Goal: Information Seeking & Learning: Find specific fact

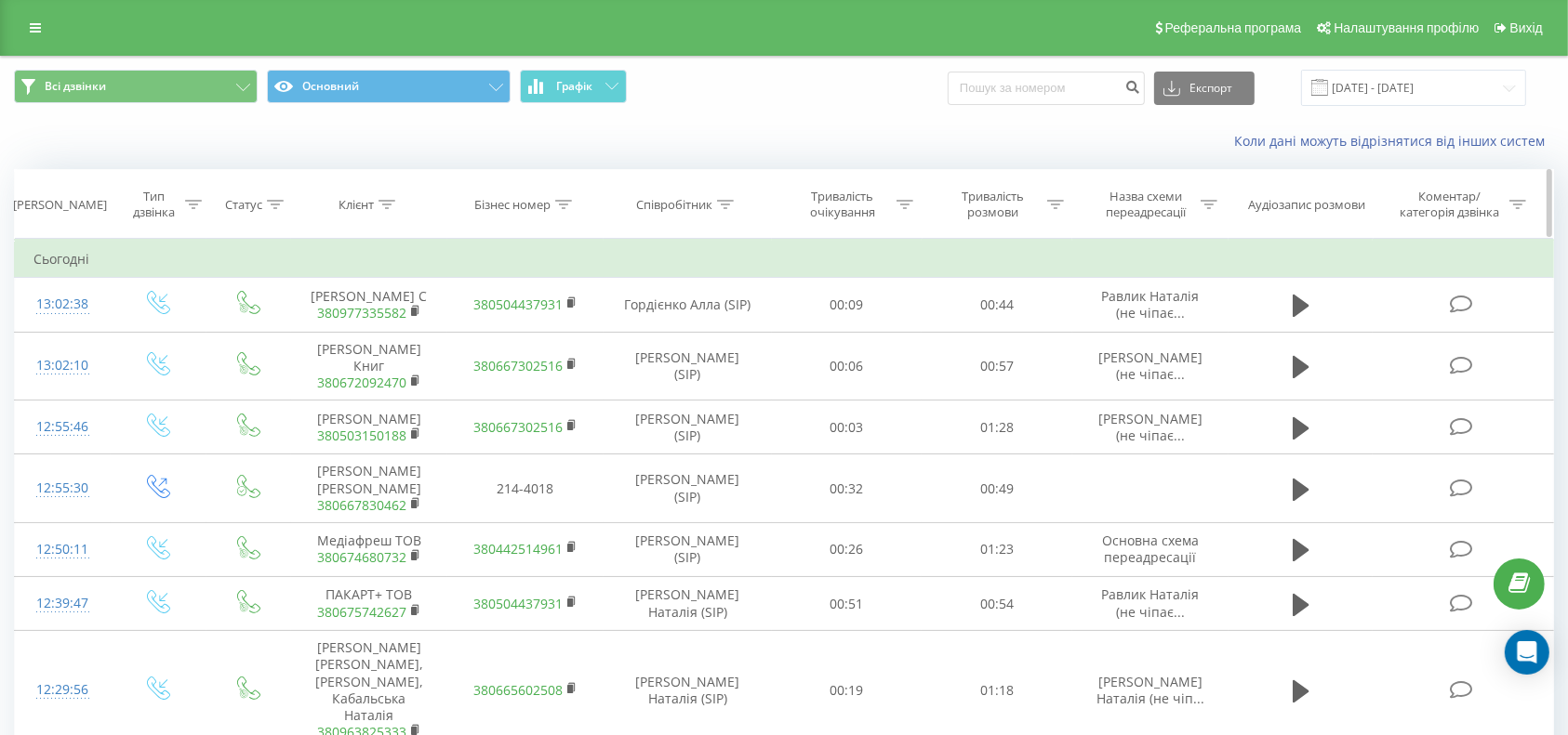
click at [383, 204] on icon at bounding box center [386, 203] width 17 height 9
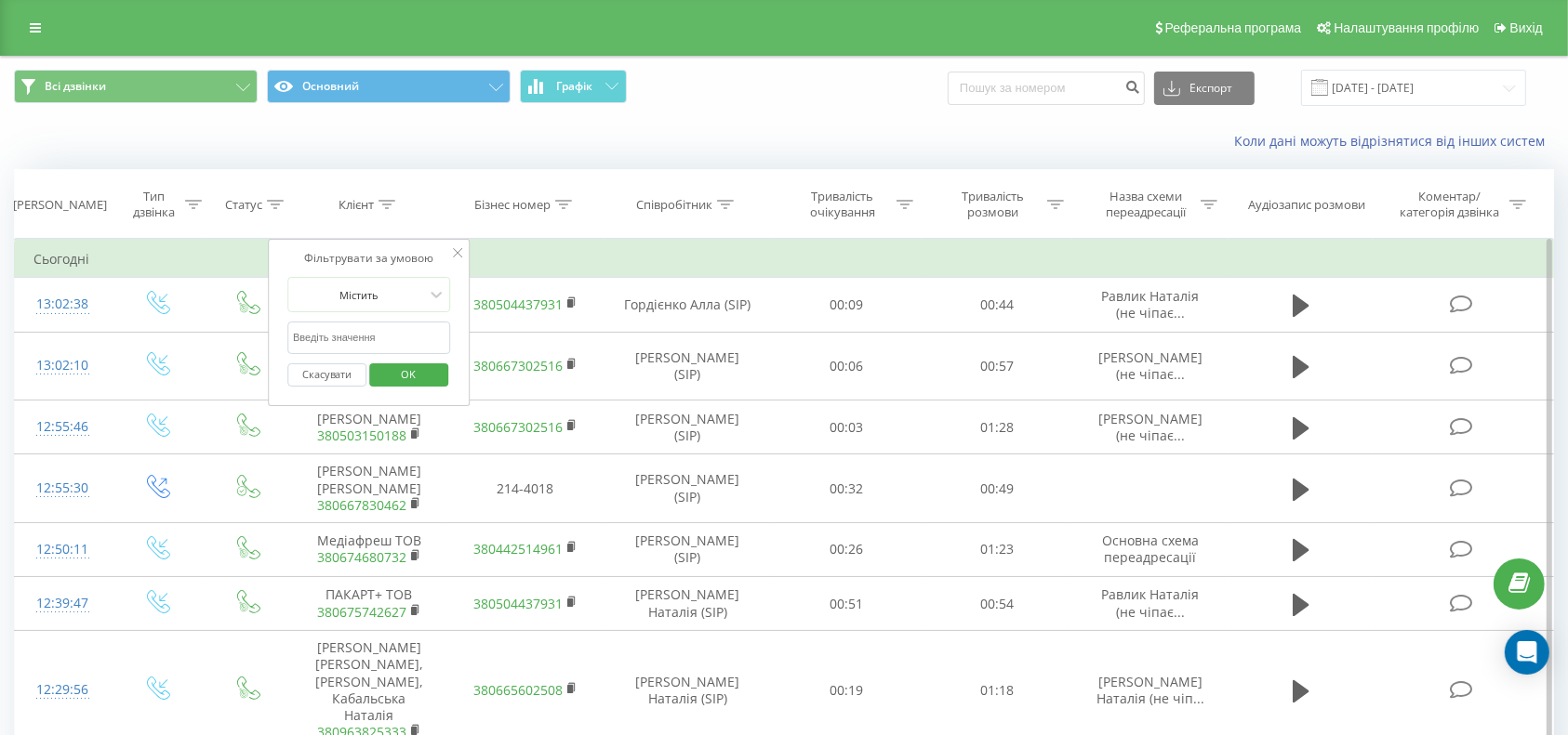
paste input "Арт-технологія"
type input "Арт-технологія"
click at [409, 371] on span "OK" at bounding box center [408, 374] width 52 height 29
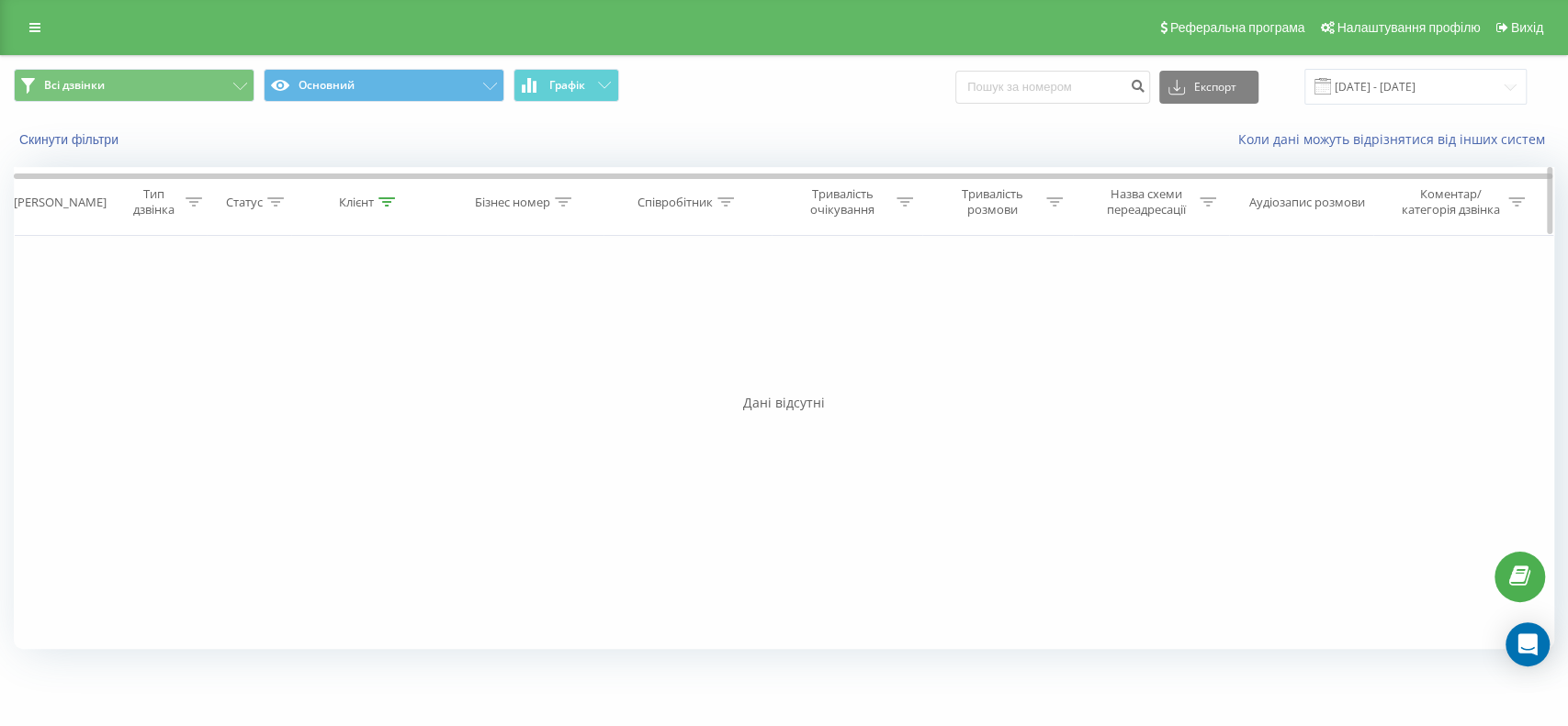
click at [382, 197] on icon at bounding box center [386, 201] width 17 height 9
click at [368, 339] on input "Арт-технологія" at bounding box center [368, 333] width 162 height 32
drag, startPoint x: 382, startPoint y: 334, endPoint x: 274, endPoint y: 343, distance: 108.4
click at [262, 342] on div "Фільтрувати за умовою Дорівнює Введіть значення Скасувати OK Фільтрувати за умо…" at bounding box center [784, 443] width 1541 height 413
paste input "380503300997"
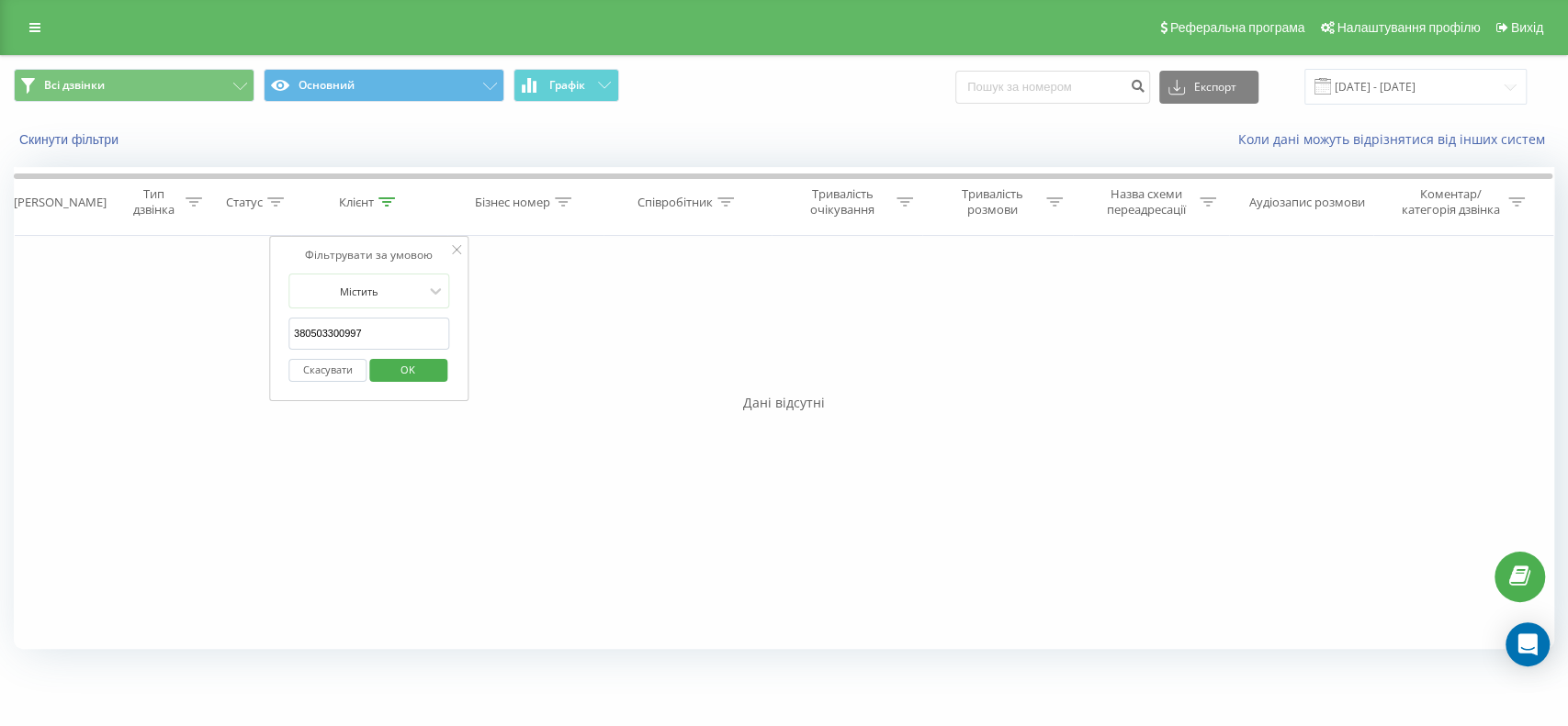
type input "380503300997"
click at [417, 370] on span "OK" at bounding box center [408, 369] width 51 height 28
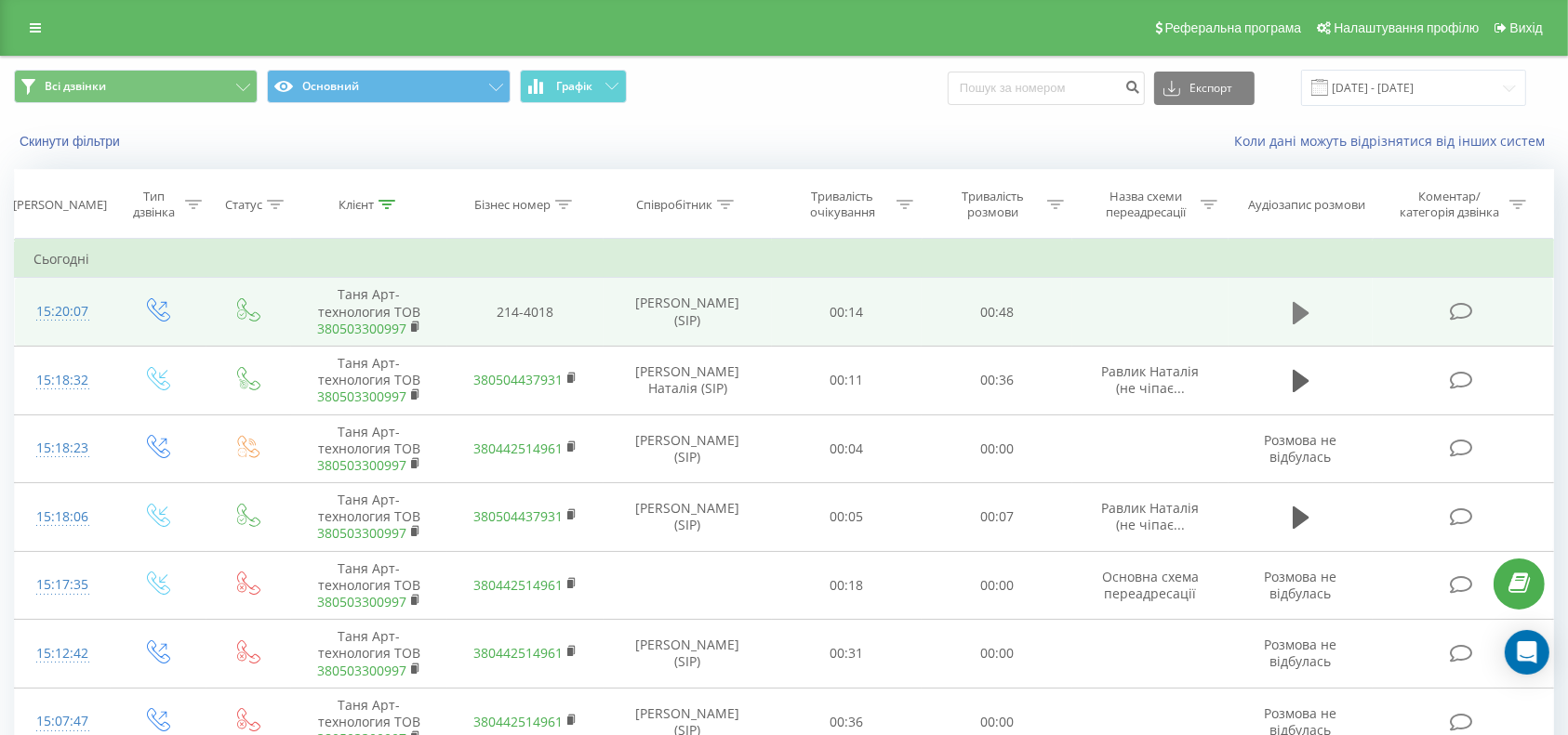
click at [1287, 303] on button at bounding box center [1301, 313] width 28 height 28
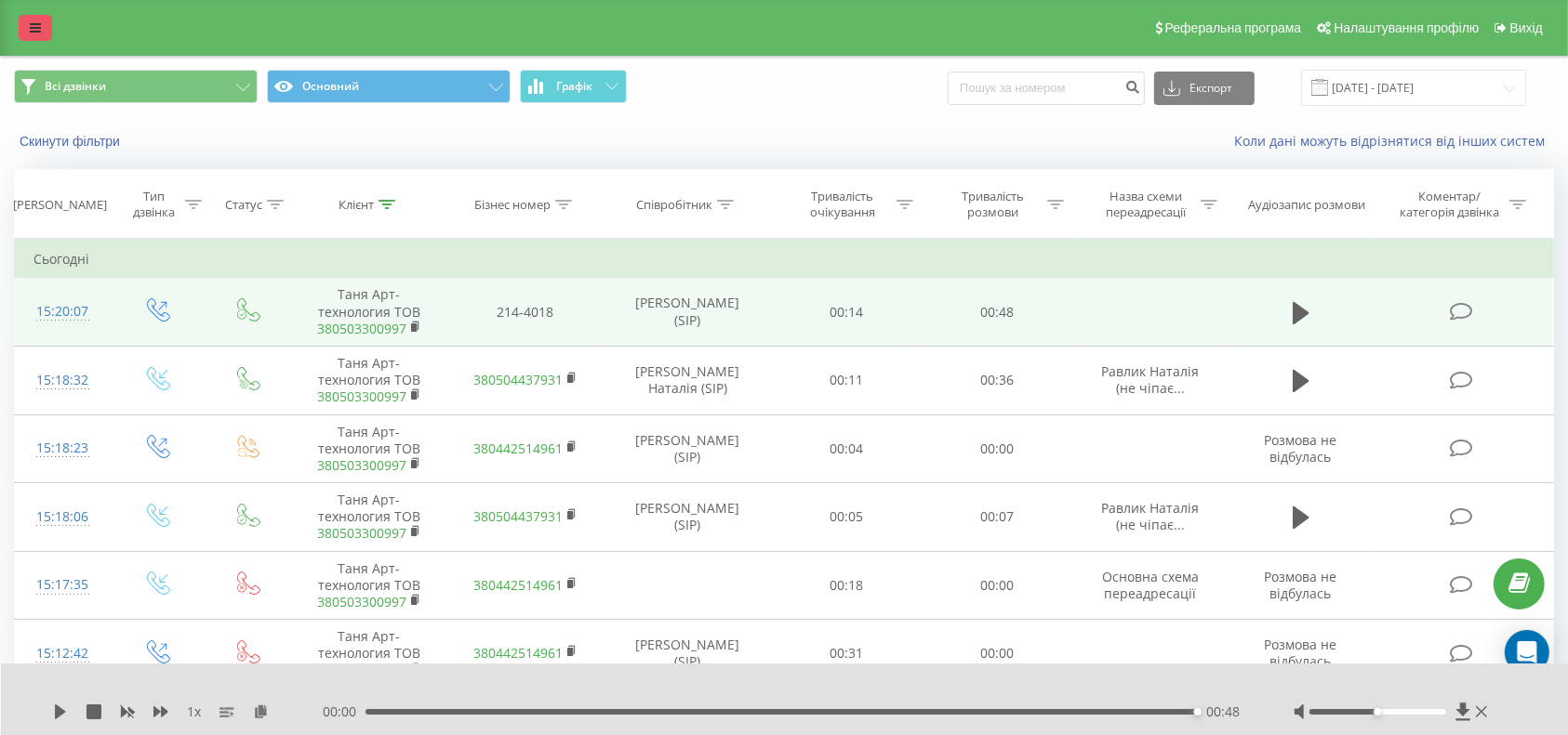
click at [37, 31] on icon at bounding box center [35, 28] width 11 height 13
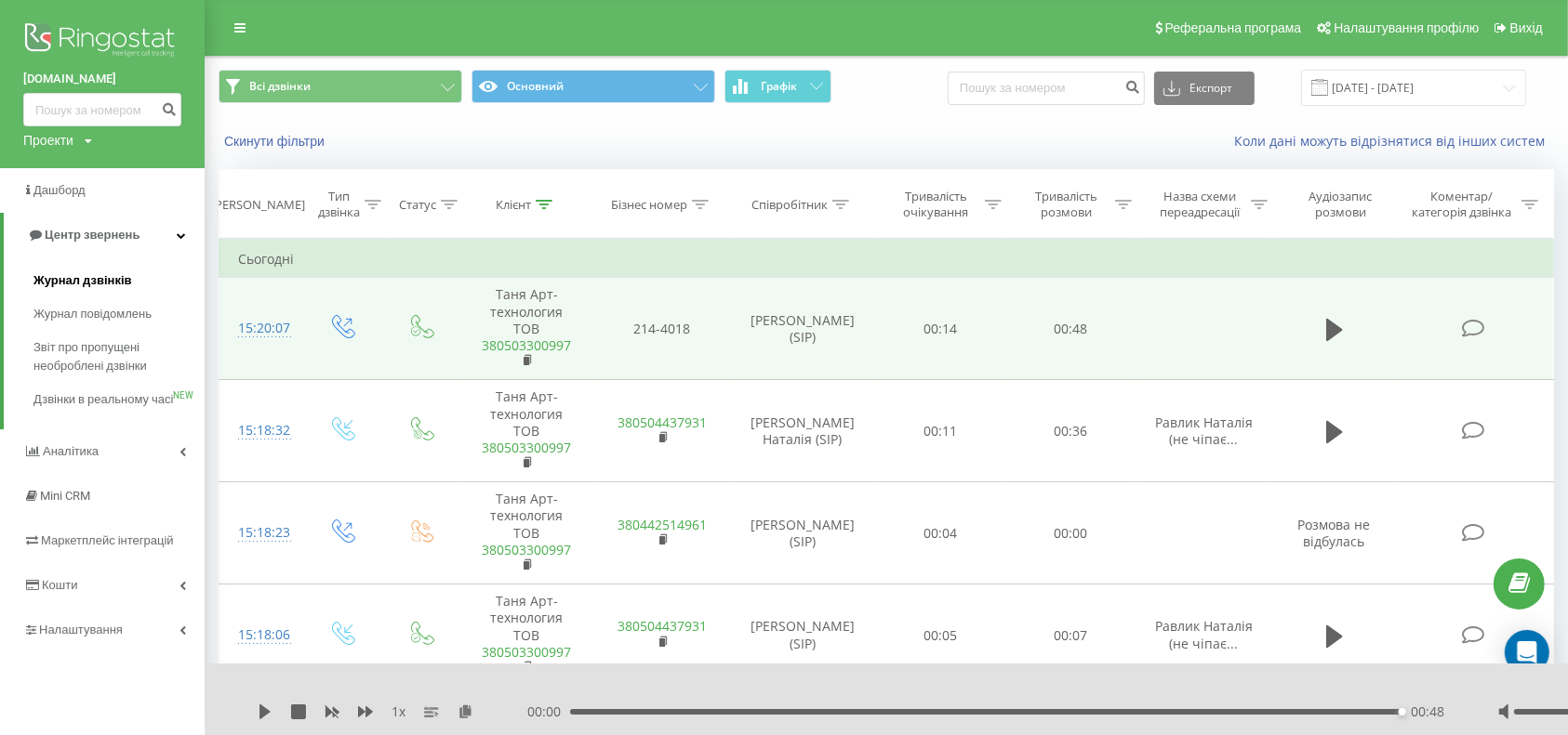
click at [84, 274] on span "Журнал дзвінків" at bounding box center [82, 281] width 98 height 19
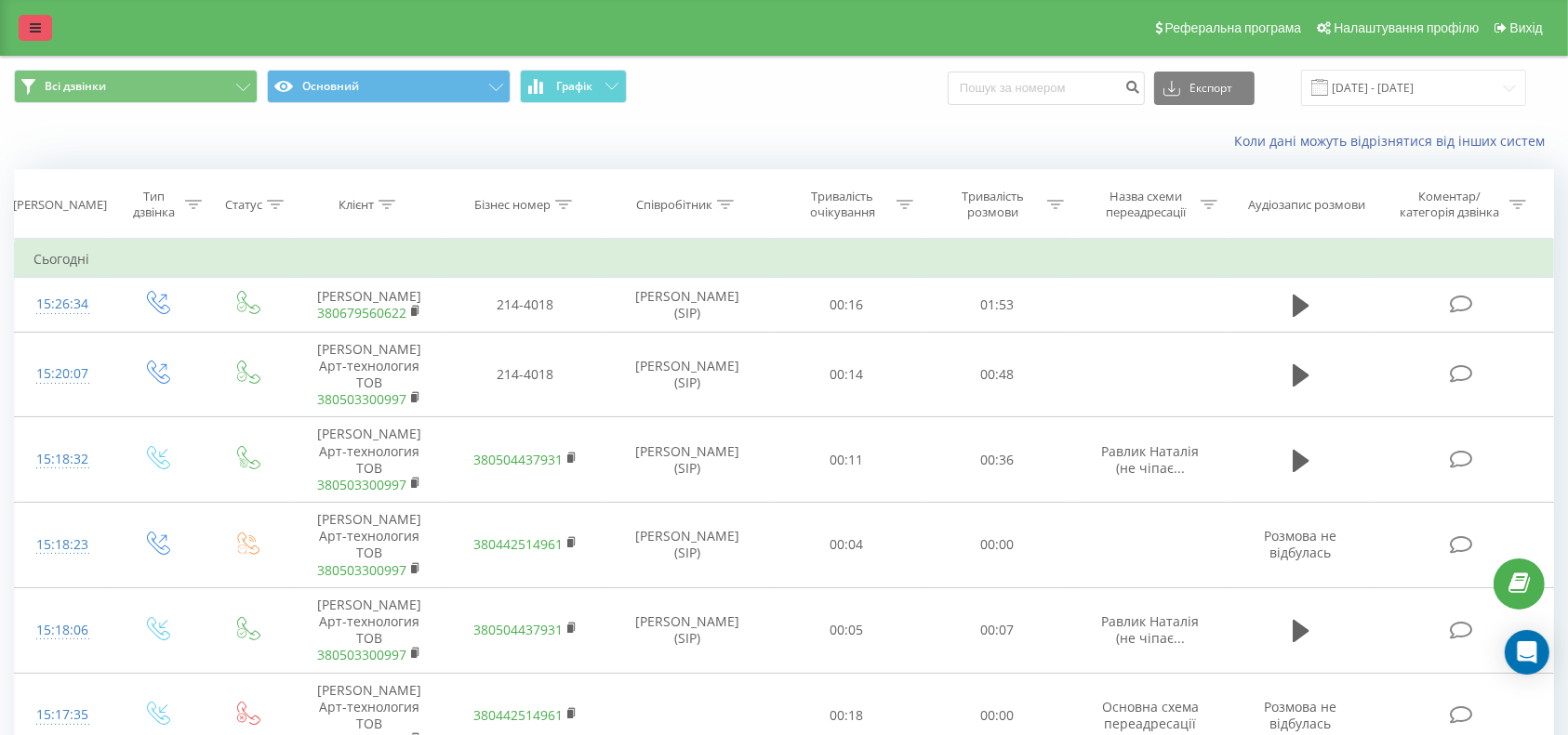
click at [25, 25] on link at bounding box center [36, 28] width 34 height 26
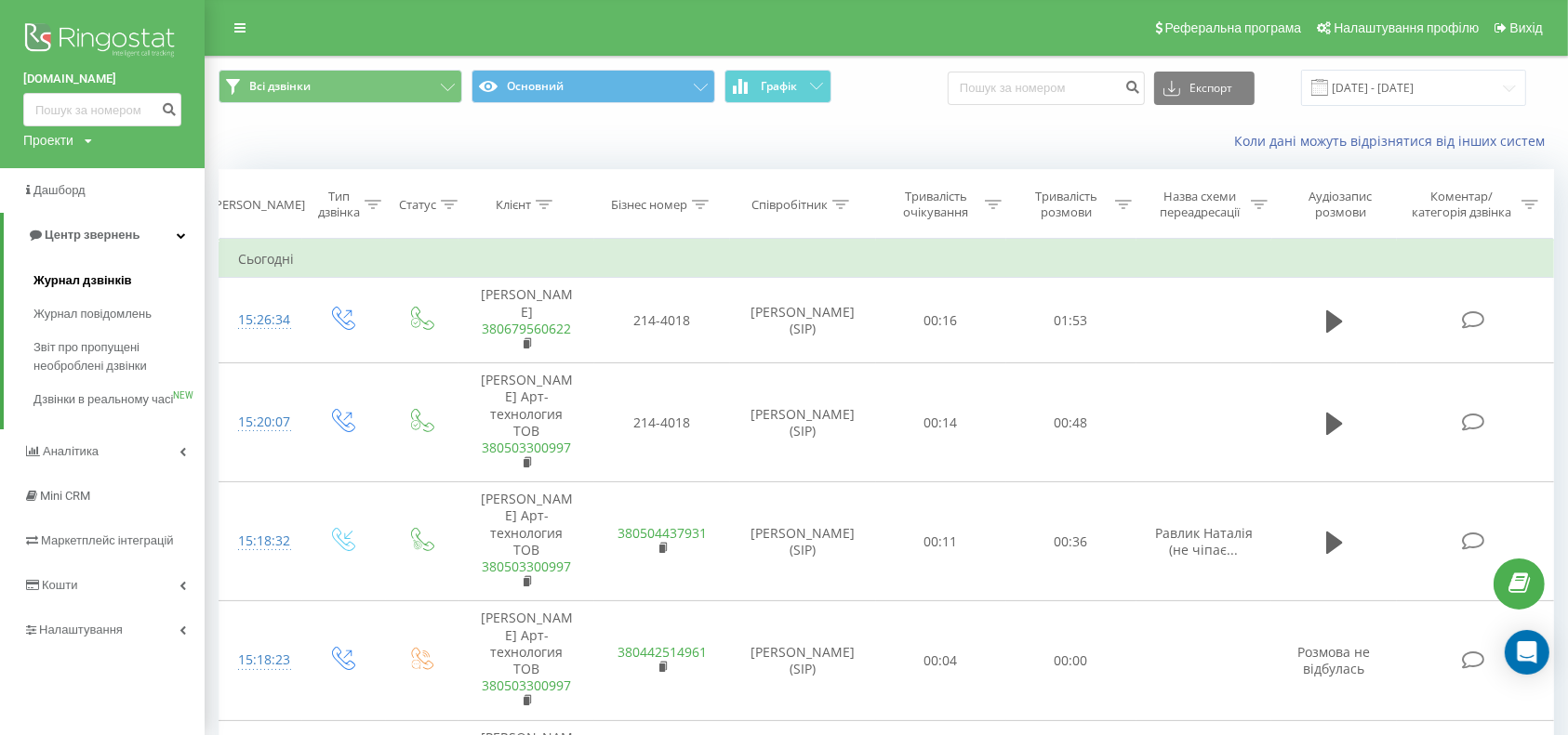
click at [89, 273] on span "Журнал дзвінків" at bounding box center [82, 281] width 98 height 19
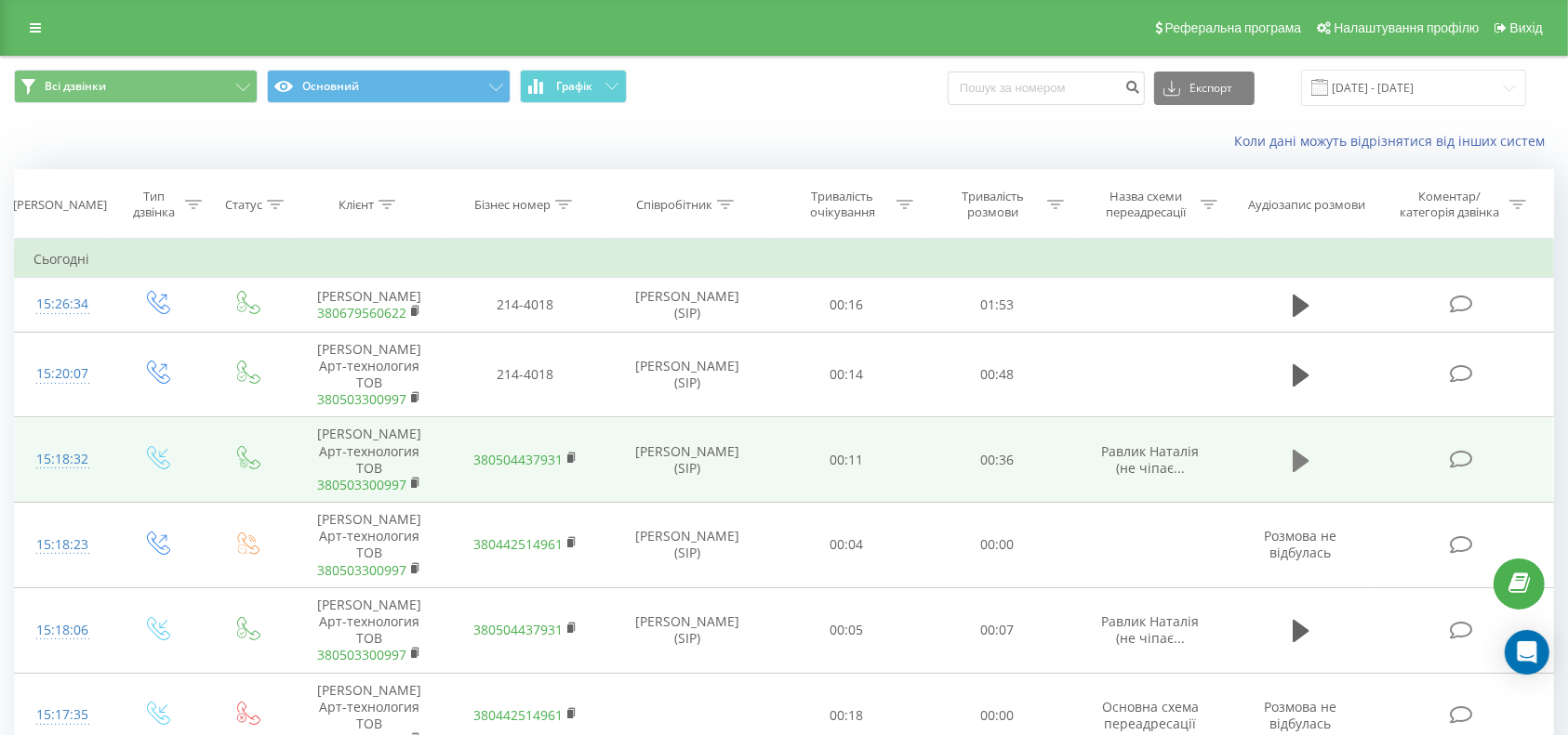
click at [1300, 449] on icon at bounding box center [1301, 460] width 17 height 22
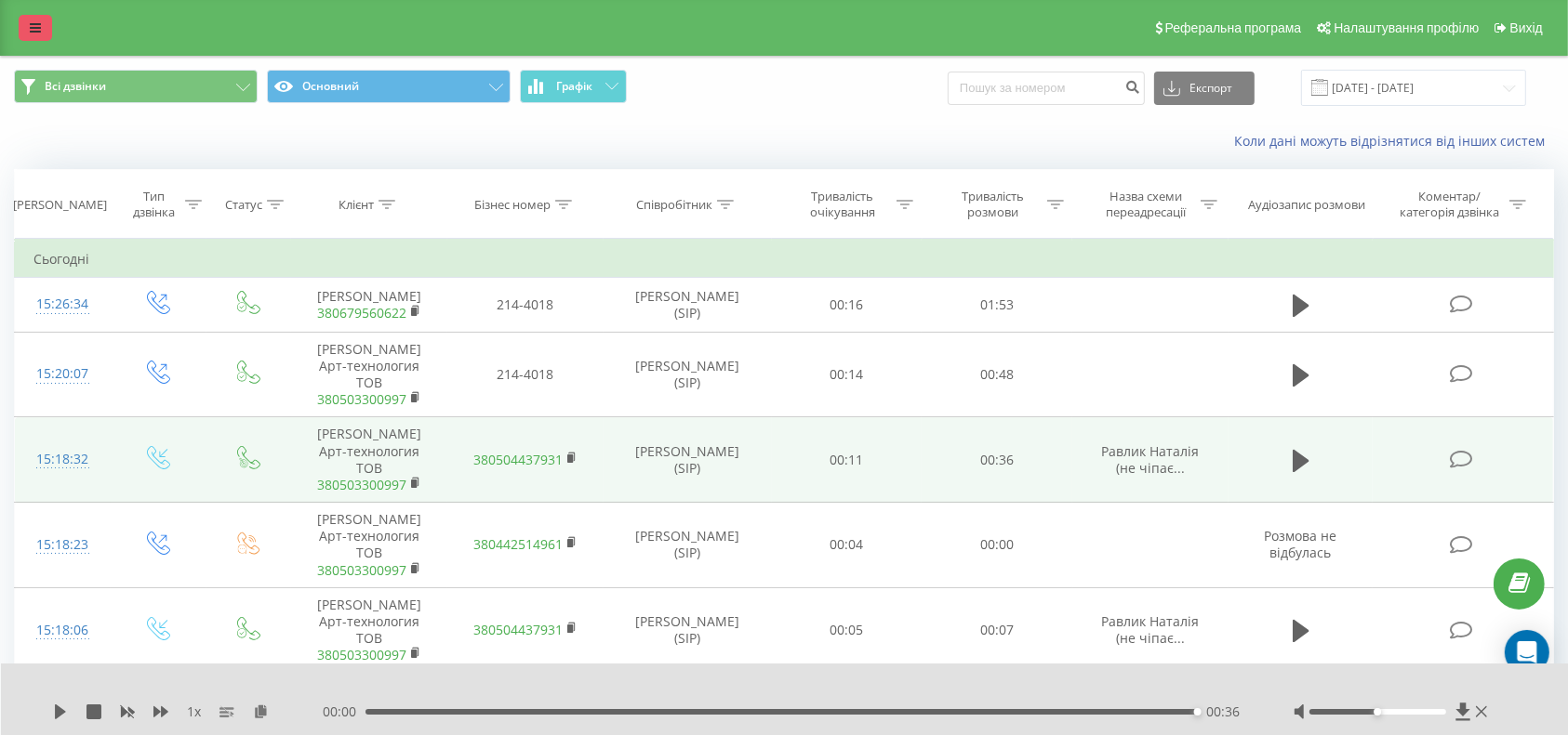
click at [37, 31] on icon at bounding box center [35, 28] width 11 height 13
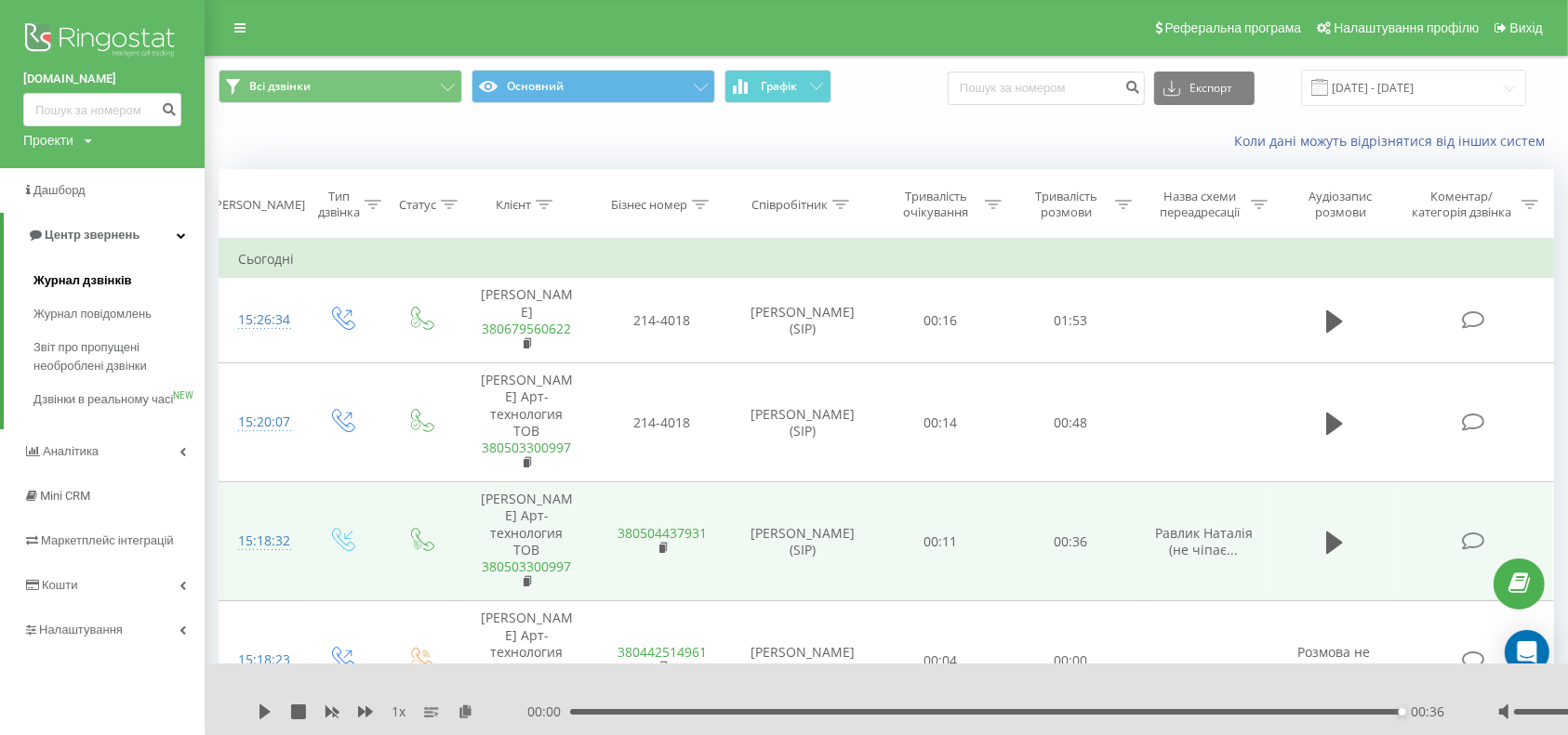
click at [96, 279] on span "Журнал дзвінків" at bounding box center [82, 281] width 98 height 19
